Goal: Information Seeking & Learning: Learn about a topic

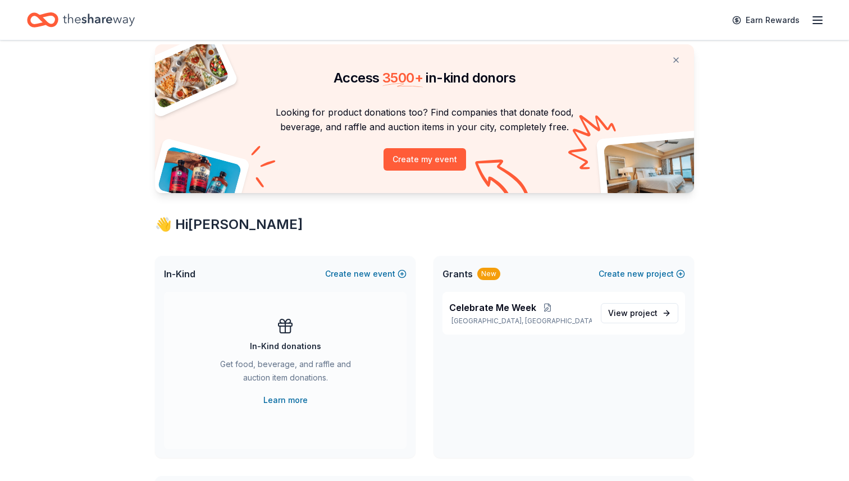
scroll to position [29, 0]
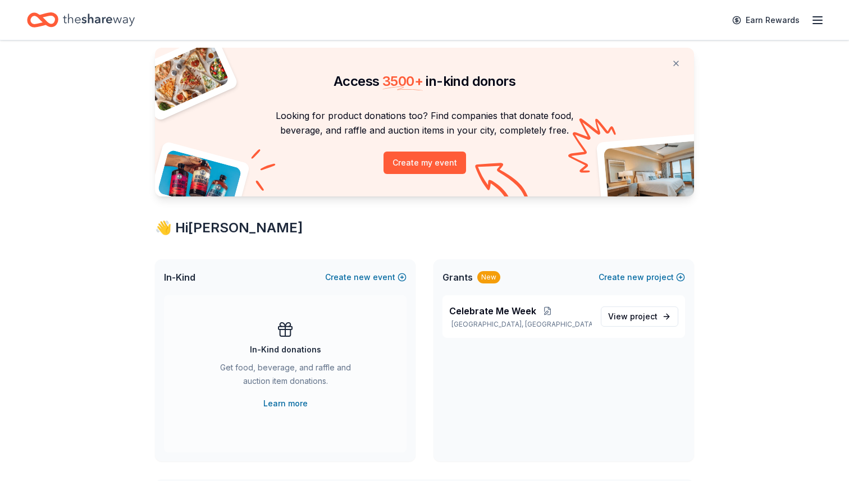
click at [815, 25] on icon "button" at bounding box center [817, 19] width 13 height 13
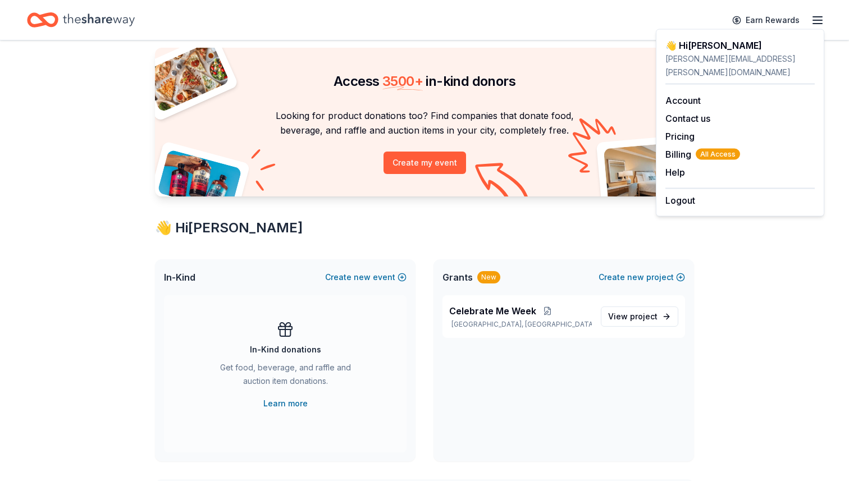
click at [188, 381] on div "In-Kind donations Get food, beverage, and raffle and auction item donations. Le…" at bounding box center [285, 366] width 198 height 90
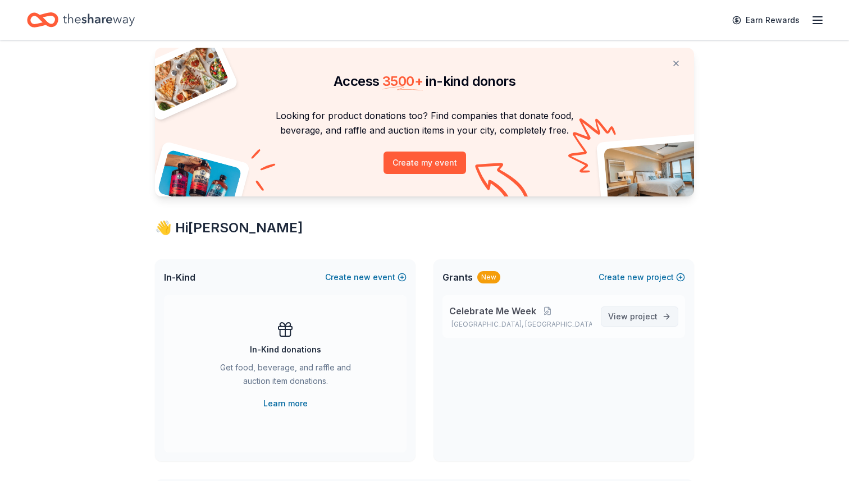
click at [617, 320] on span "View project" at bounding box center [632, 316] width 49 height 13
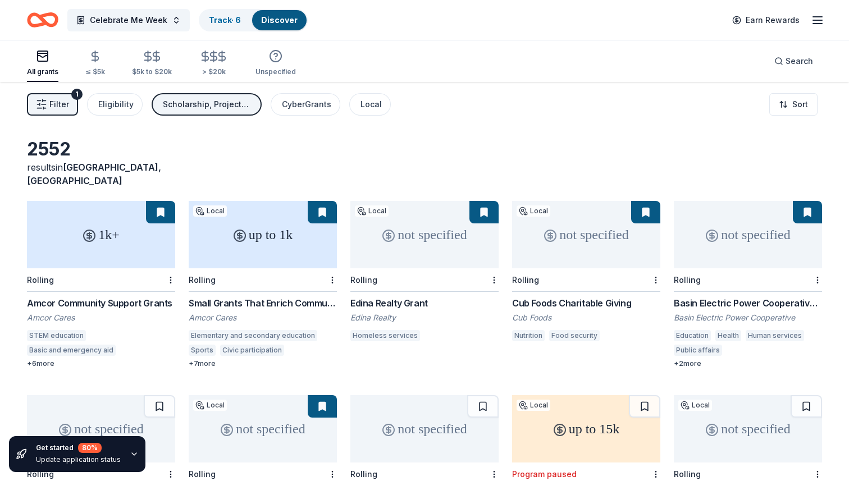
click at [167, 137] on div "2552 results in Mapleton, MN 1k+ Rolling Amcor Community Support Grants Amcor C…" at bounding box center [424, 367] width 849 height 571
click at [799, 103] on html "Celebrate Me Week Track · 6 Discover Earn Rewards All grants ≤ $5k $5k to $20k …" at bounding box center [424, 240] width 849 height 481
click at [788, 131] on div "Sort by due date" at bounding box center [772, 131] width 83 height 20
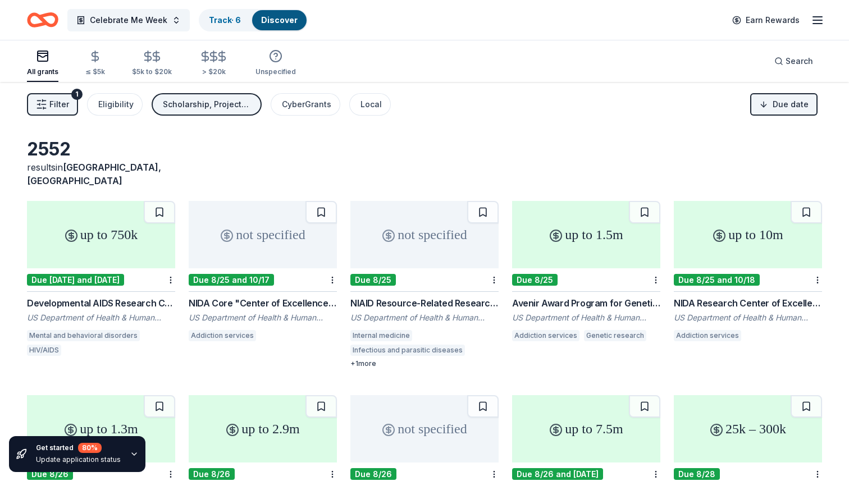
click at [48, 102] on button "Filter 1" at bounding box center [52, 104] width 51 height 22
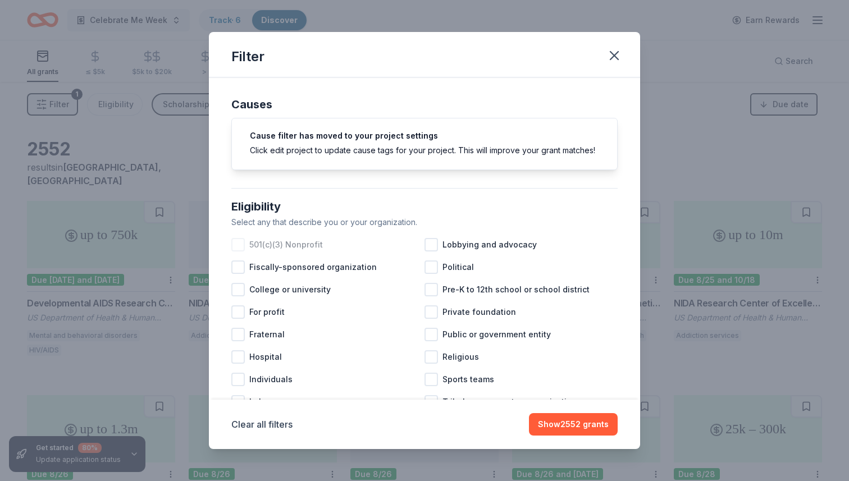
click at [297, 247] on span "501(c)(3) Nonprofit" at bounding box center [286, 244] width 74 height 13
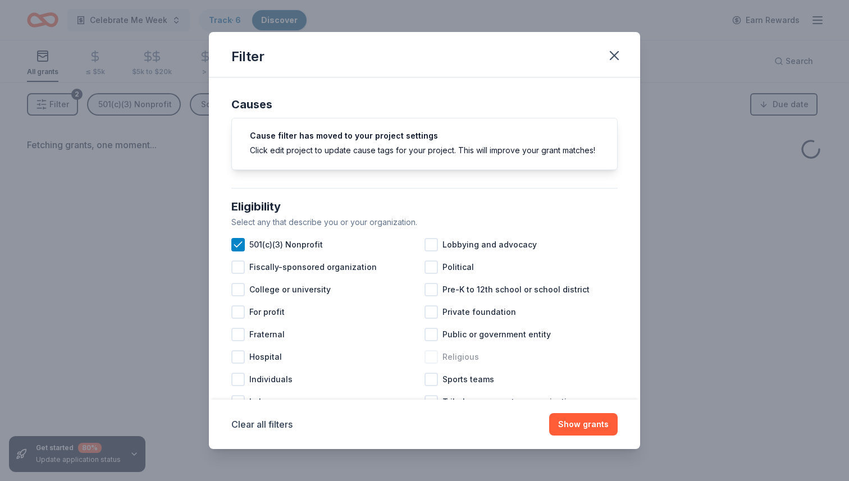
click at [435, 358] on div at bounding box center [431, 356] width 13 height 13
click at [584, 425] on button "Show grants" at bounding box center [583, 424] width 69 height 22
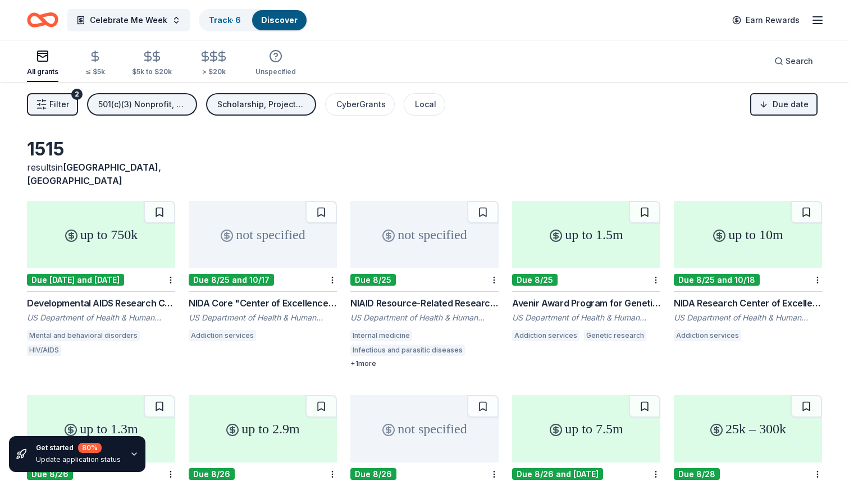
click at [58, 98] on span "Filter" at bounding box center [59, 104] width 20 height 13
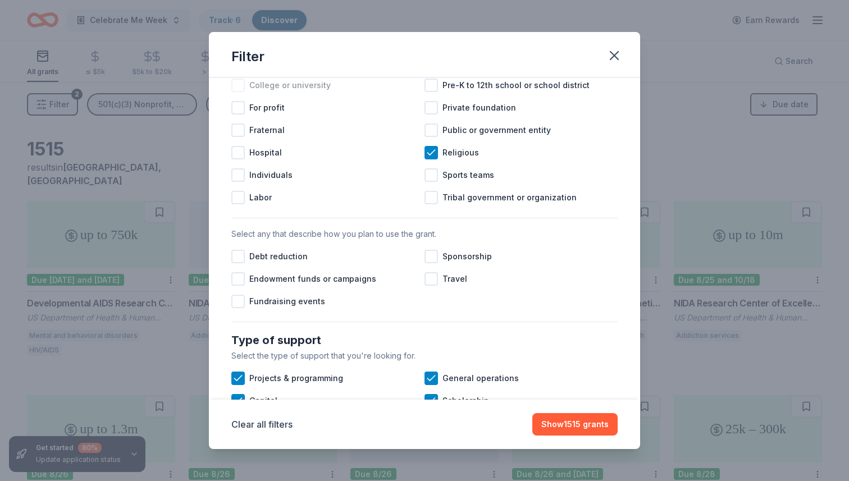
scroll to position [201, 0]
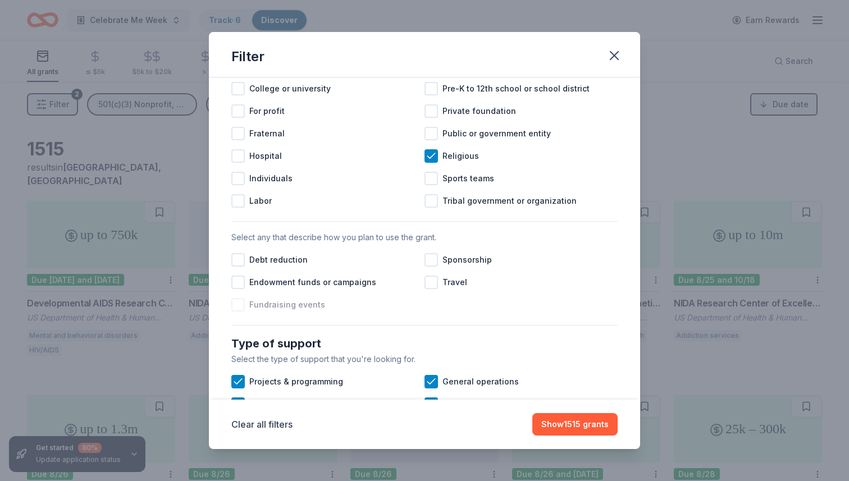
click at [294, 309] on span "Fundraising events" at bounding box center [287, 304] width 76 height 13
click at [239, 278] on div at bounding box center [237, 282] width 13 height 13
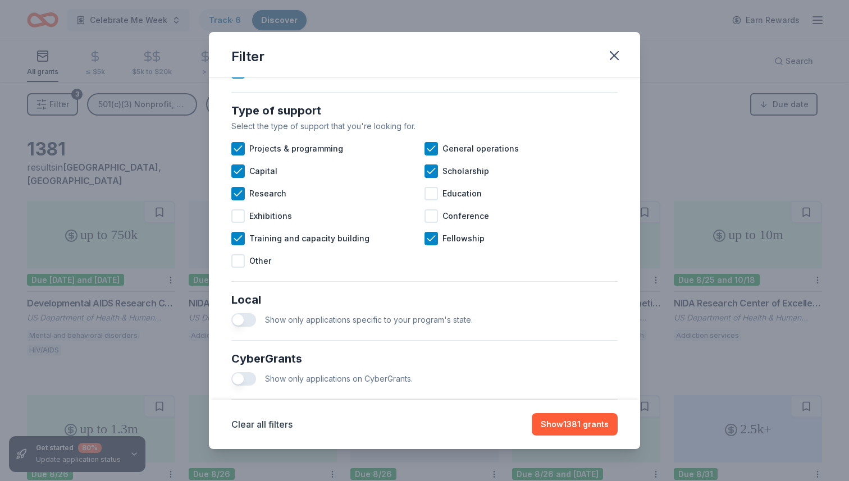
scroll to position [428, 0]
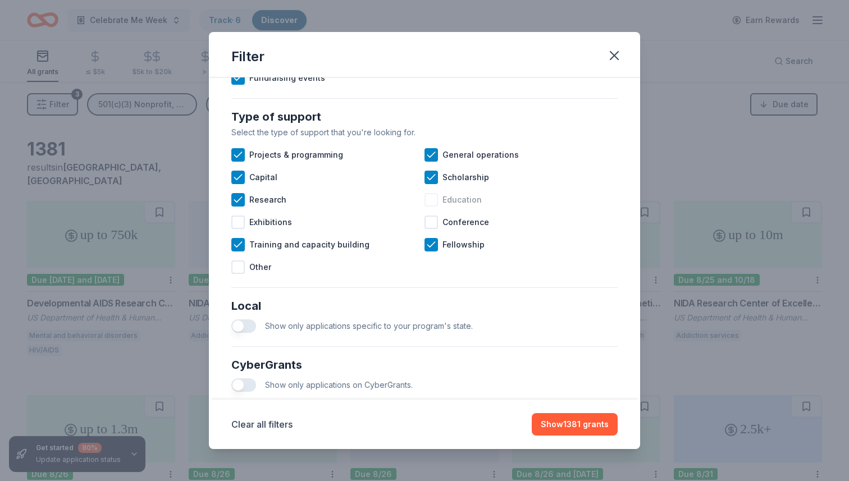
click at [432, 199] on div at bounding box center [431, 199] width 13 height 13
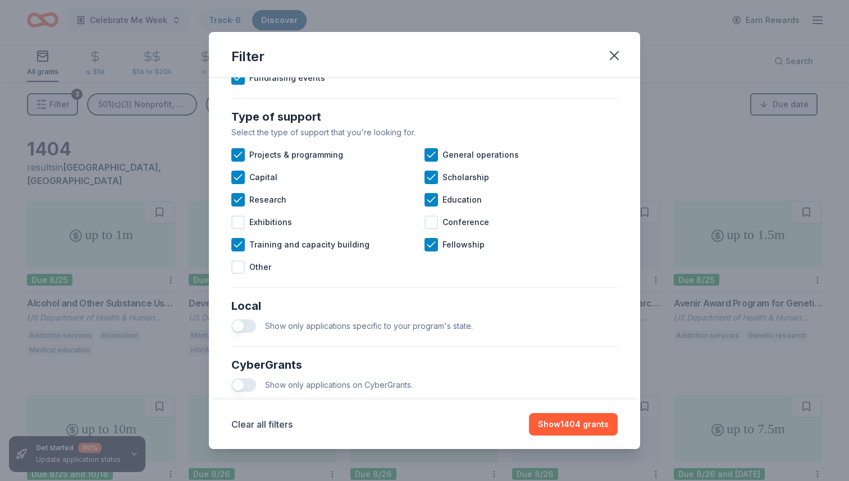
click at [244, 325] on button "button" at bounding box center [243, 326] width 25 height 13
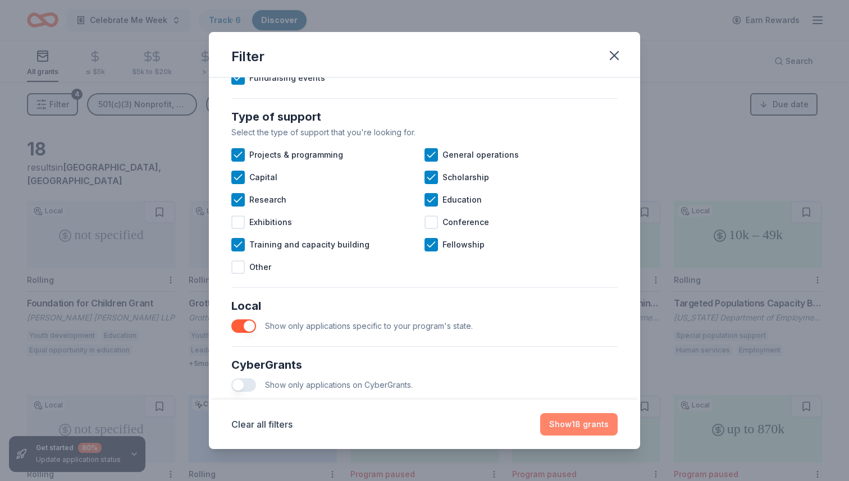
click at [580, 429] on button "Show 18 grants" at bounding box center [578, 424] width 77 height 22
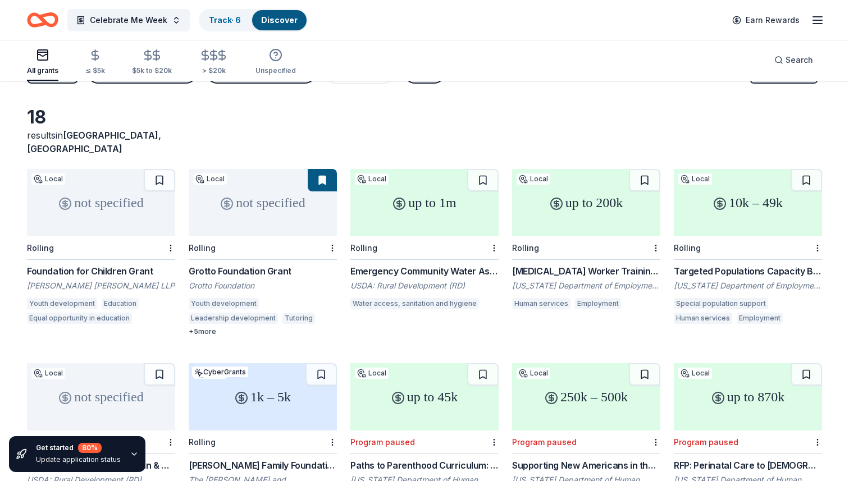
scroll to position [24, 0]
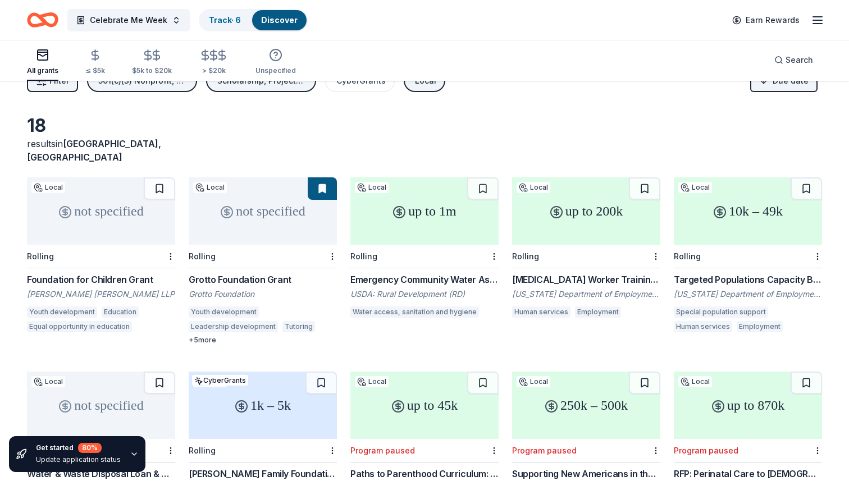
click at [589, 206] on div "up to 200k" at bounding box center [586, 210] width 148 height 67
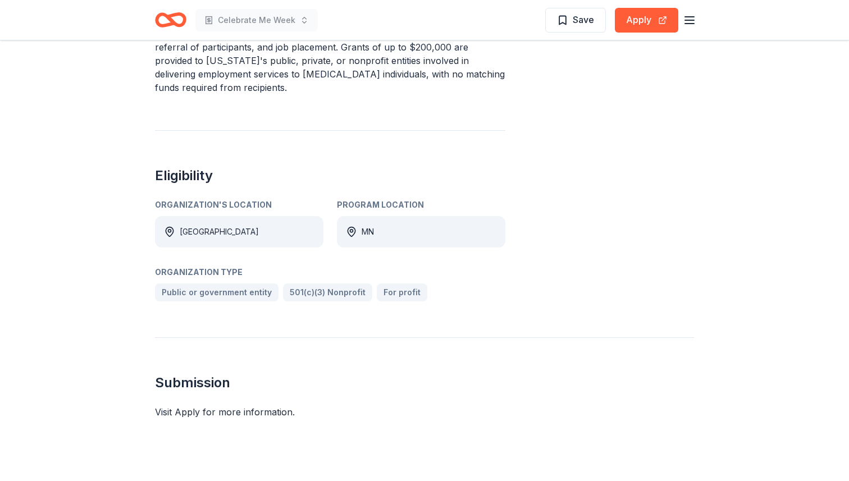
scroll to position [480, 0]
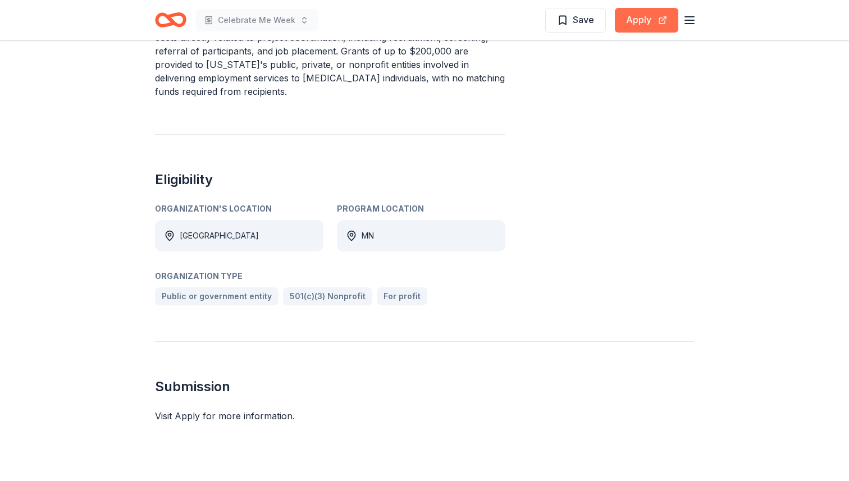
click at [652, 16] on button "Apply" at bounding box center [646, 20] width 63 height 25
